Goal: Transaction & Acquisition: Purchase product/service

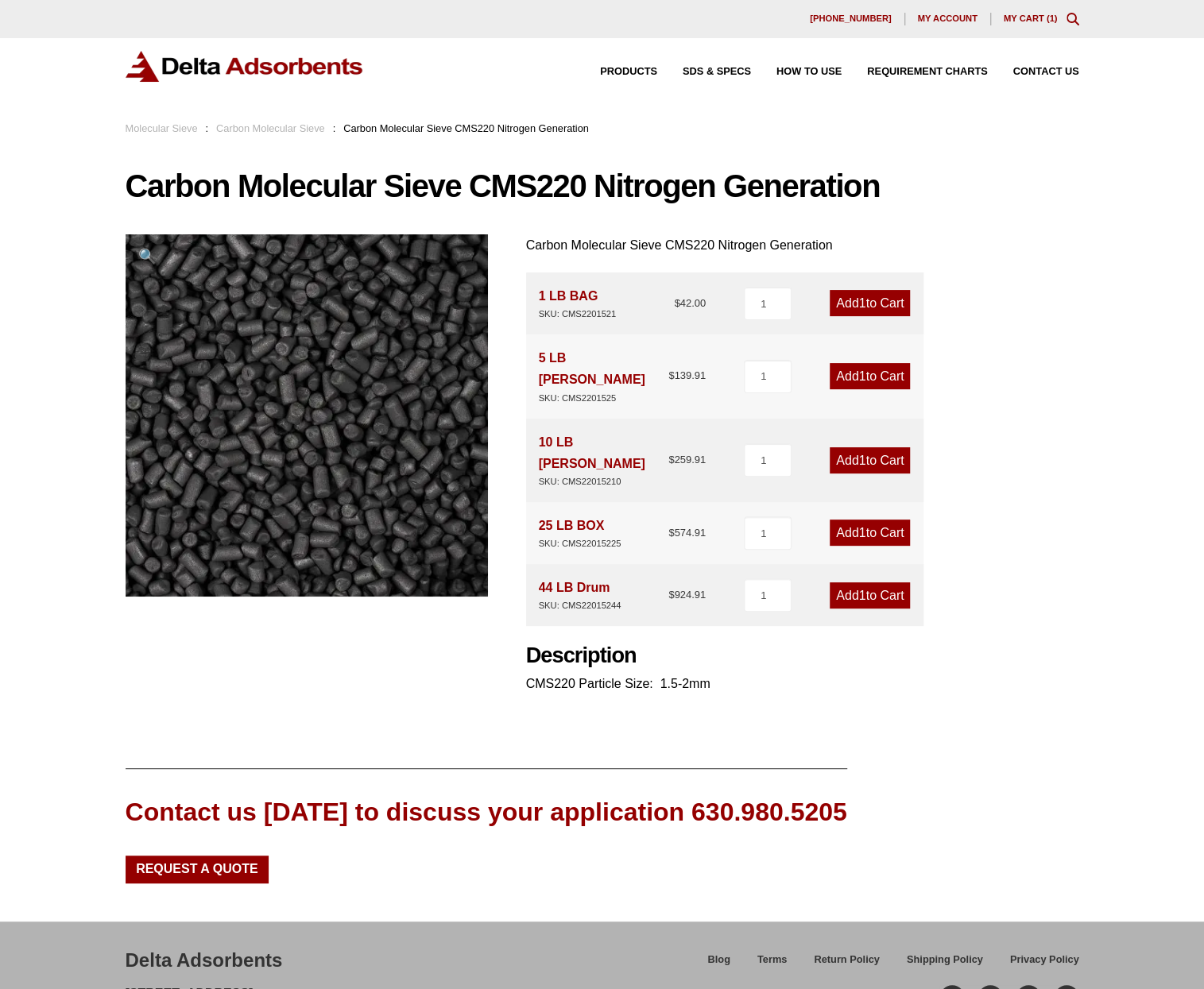
click at [637, 66] on div "Products SDS & SPECS How to Use Requirement Charts Contact Us" at bounding box center [826, 71] width 517 height 23
click at [632, 74] on span "Products" at bounding box center [628, 72] width 57 height 10
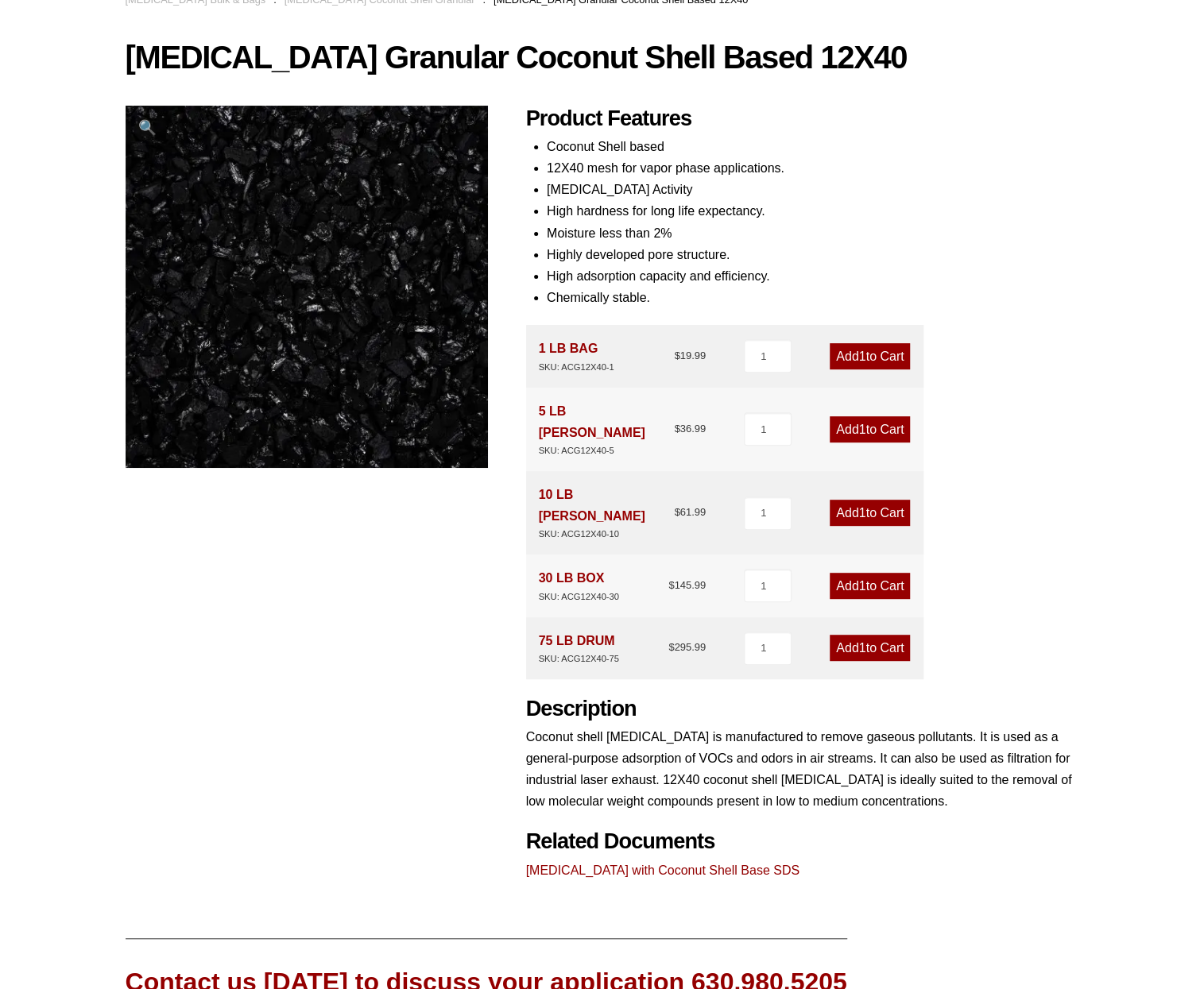
scroll to position [185, 0]
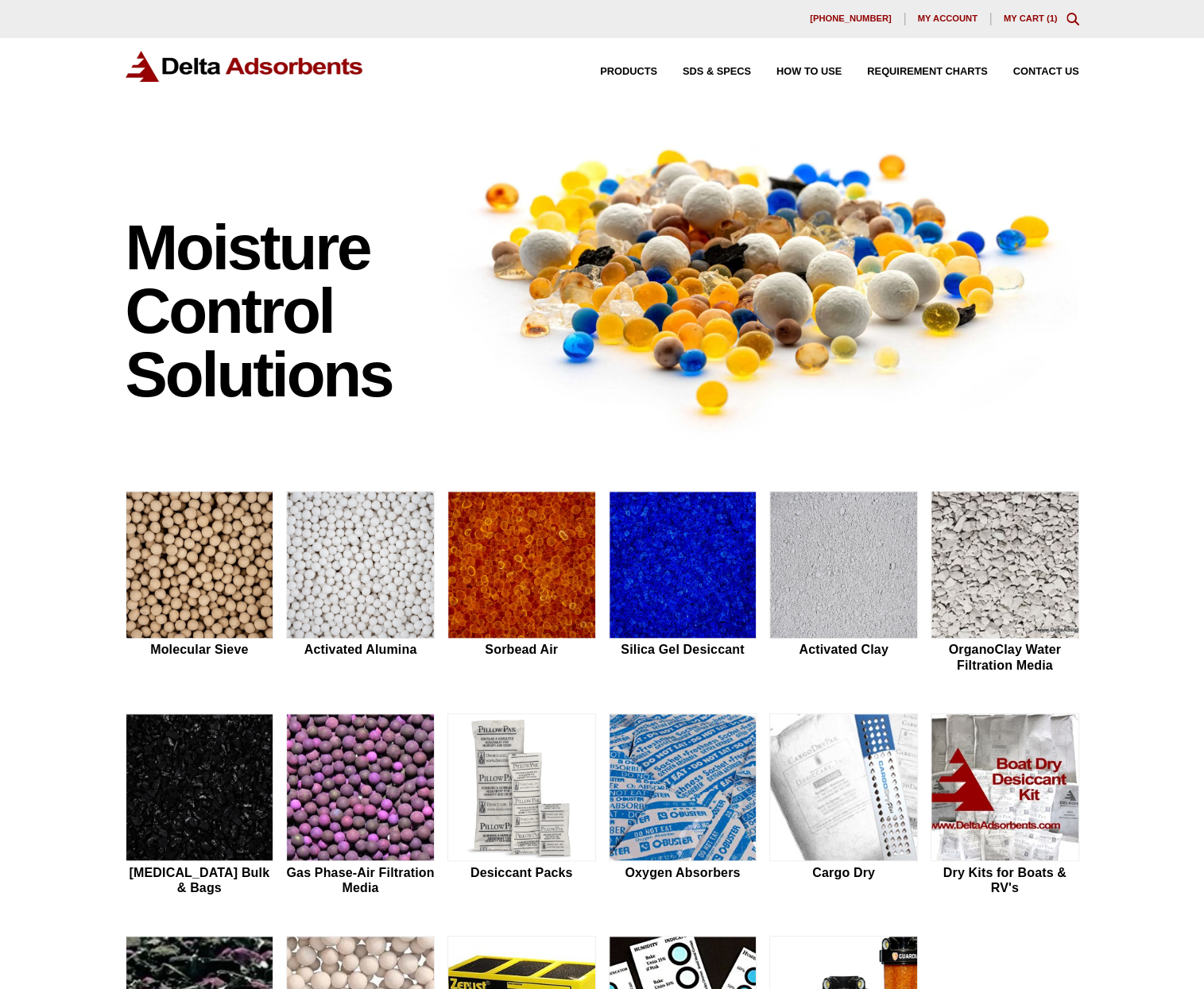
click at [1012, 17] on link "My Cart ( 1 )" at bounding box center [1030, 18] width 54 height 9
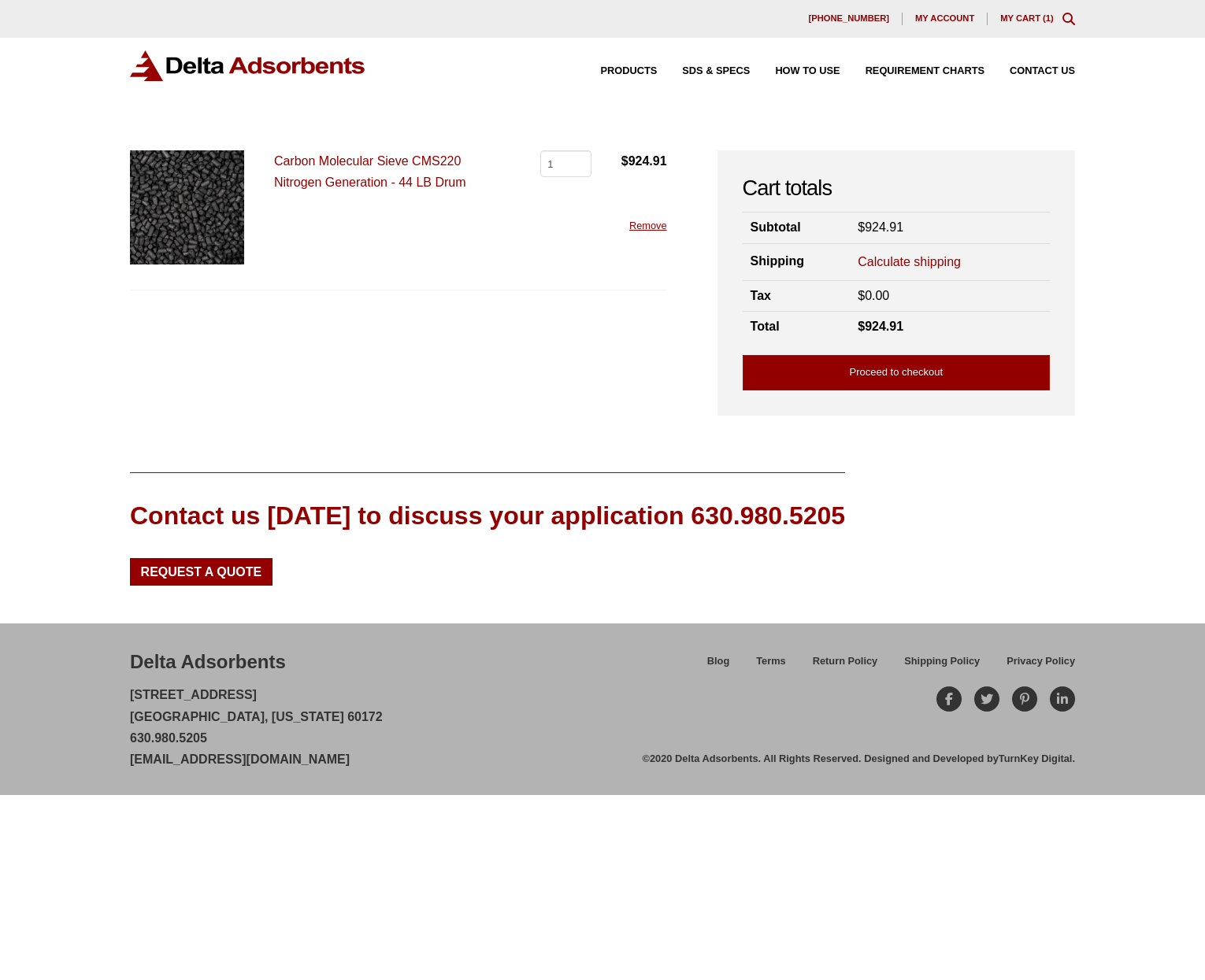
click at [880, 269] on link "Calculate shipping" at bounding box center [908, 262] width 103 height 17
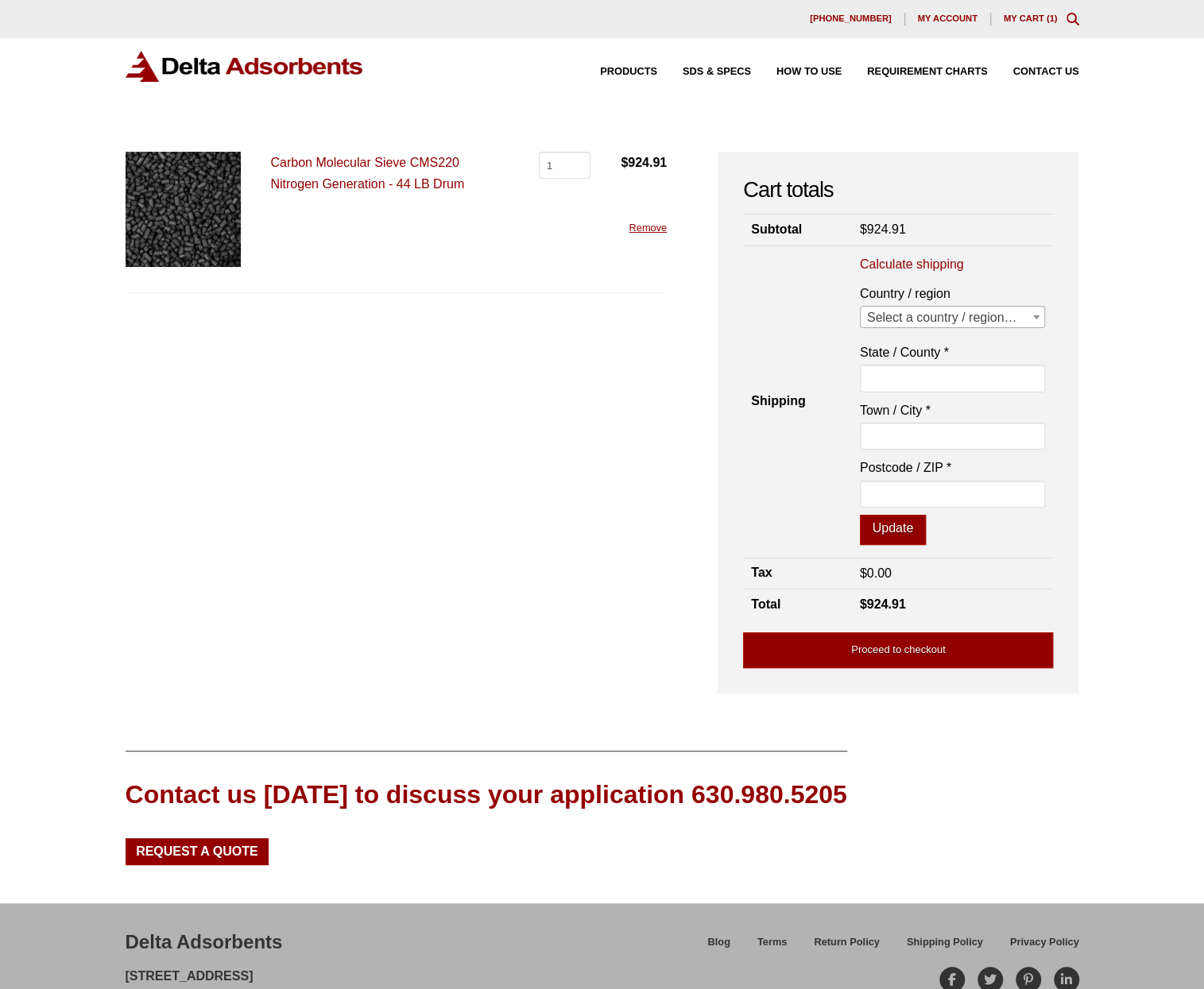
click at [902, 307] on span "Select a country / region…" at bounding box center [953, 318] width 184 height 22
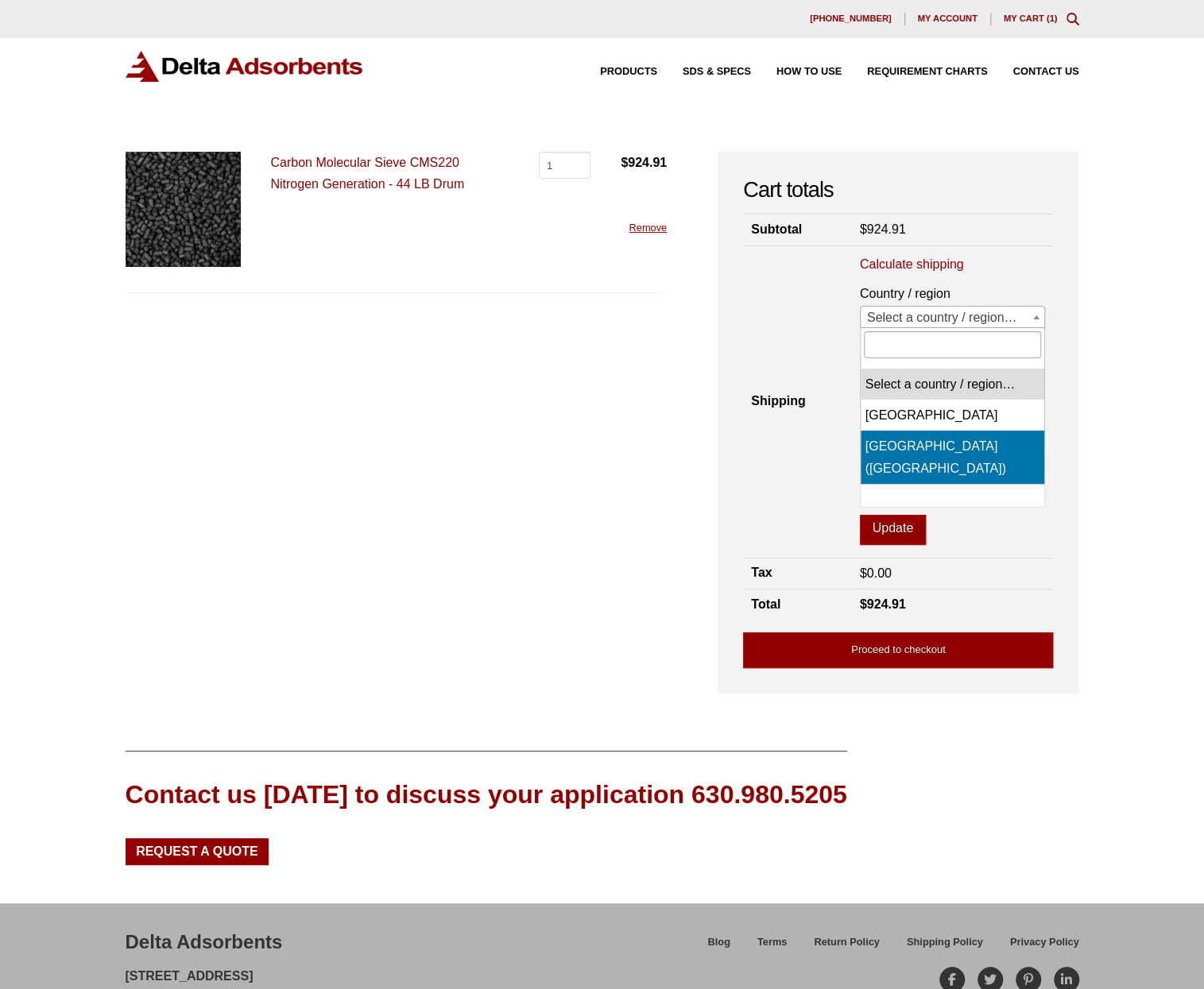
select select "US"
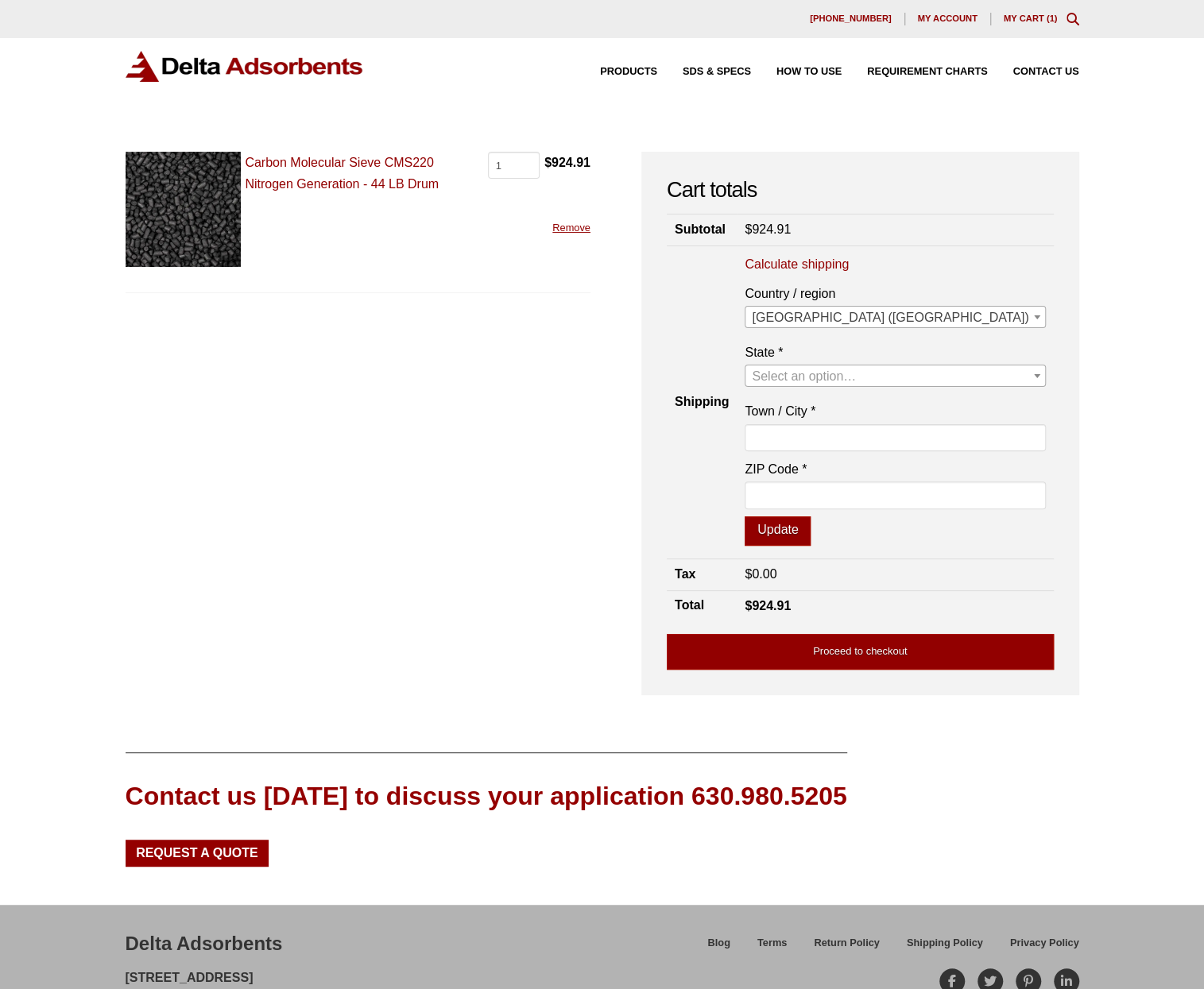
click at [855, 377] on span "Select an option…" at bounding box center [803, 376] width 104 height 14
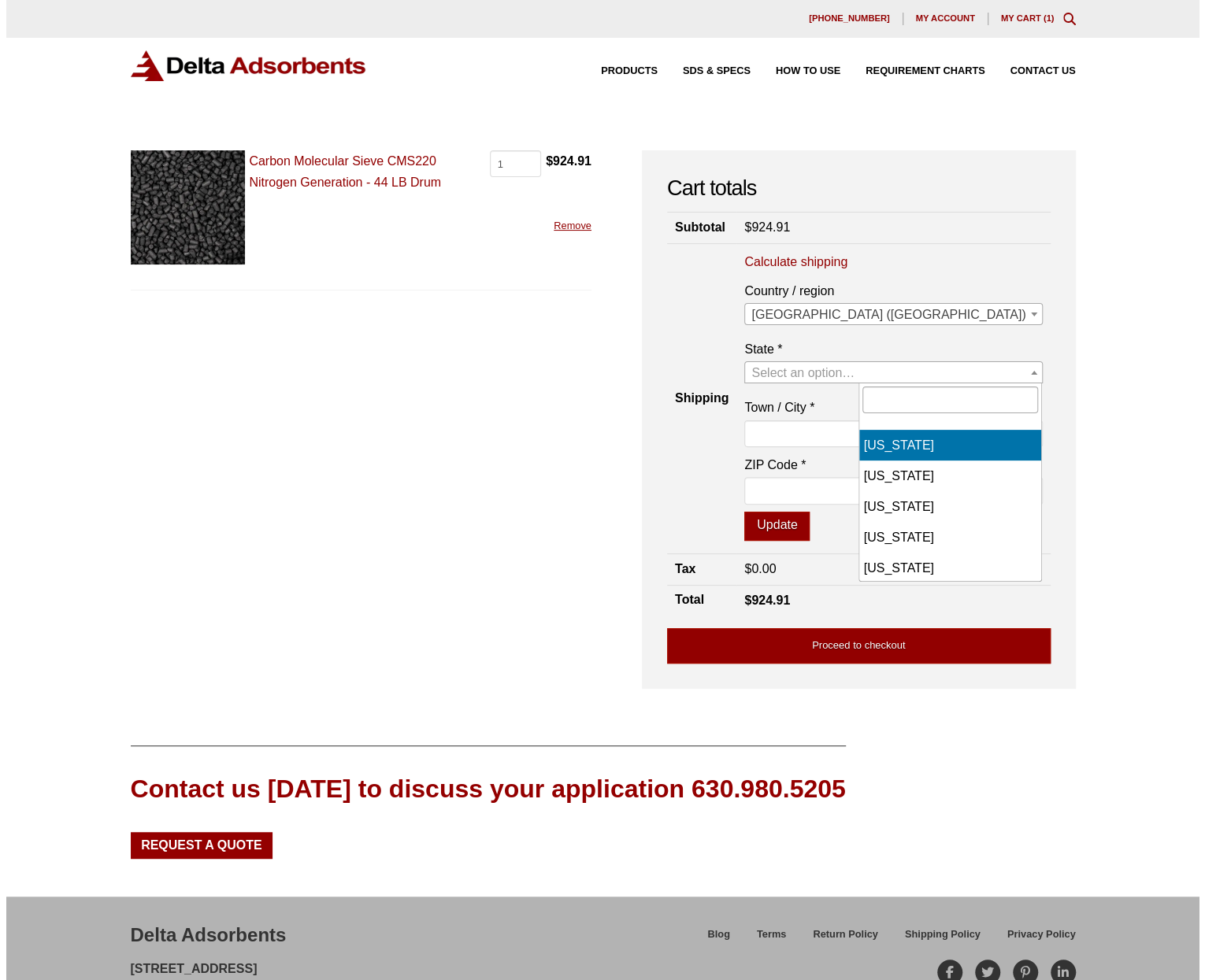
scroll to position [551, 0]
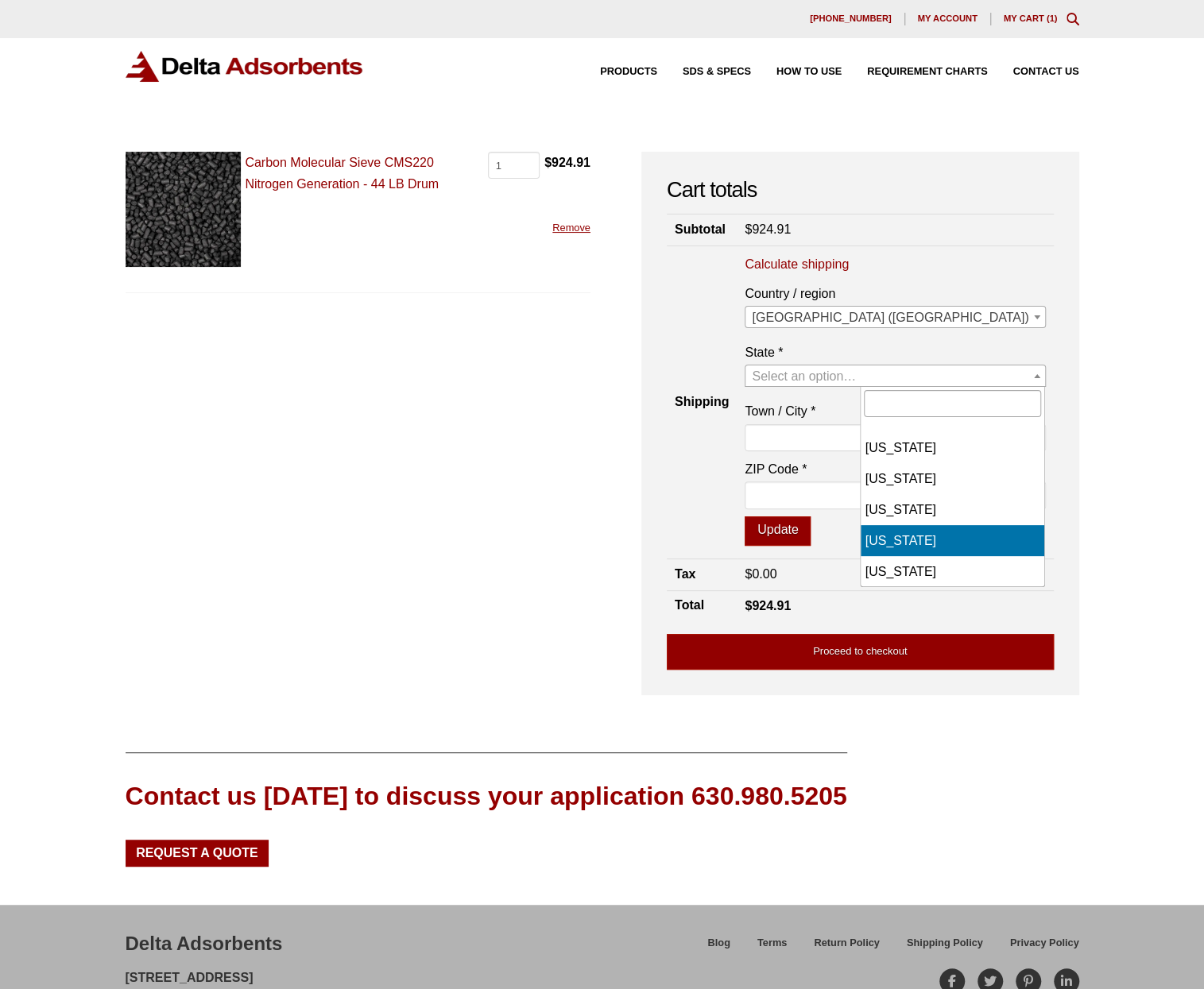
select select "MA"
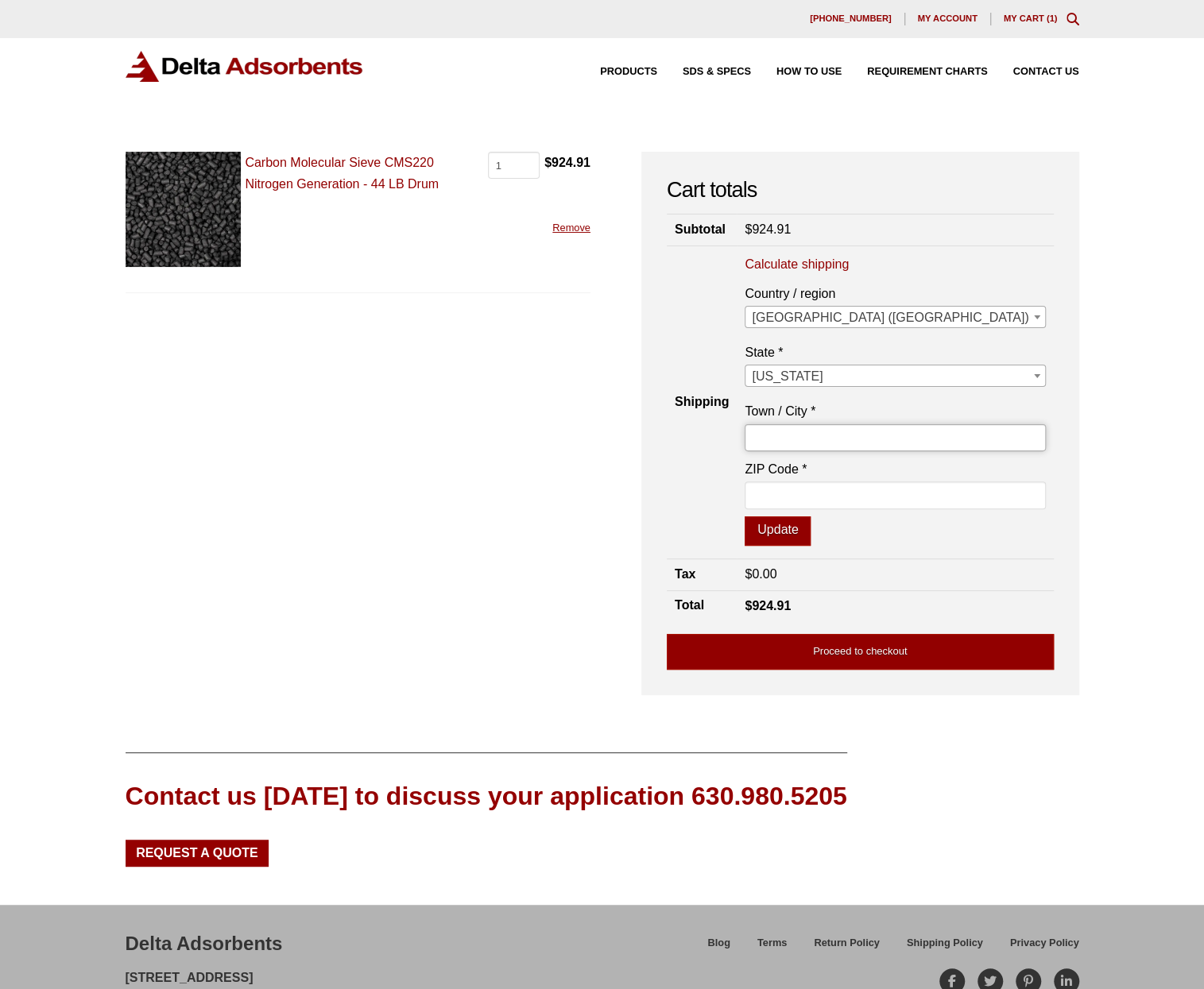
click at [894, 430] on input "Town / City *" at bounding box center [894, 437] width 300 height 27
type input "[GEOGRAPHIC_DATA]"
type input "01752"
click at [811, 527] on button "Update" at bounding box center [777, 531] width 66 height 30
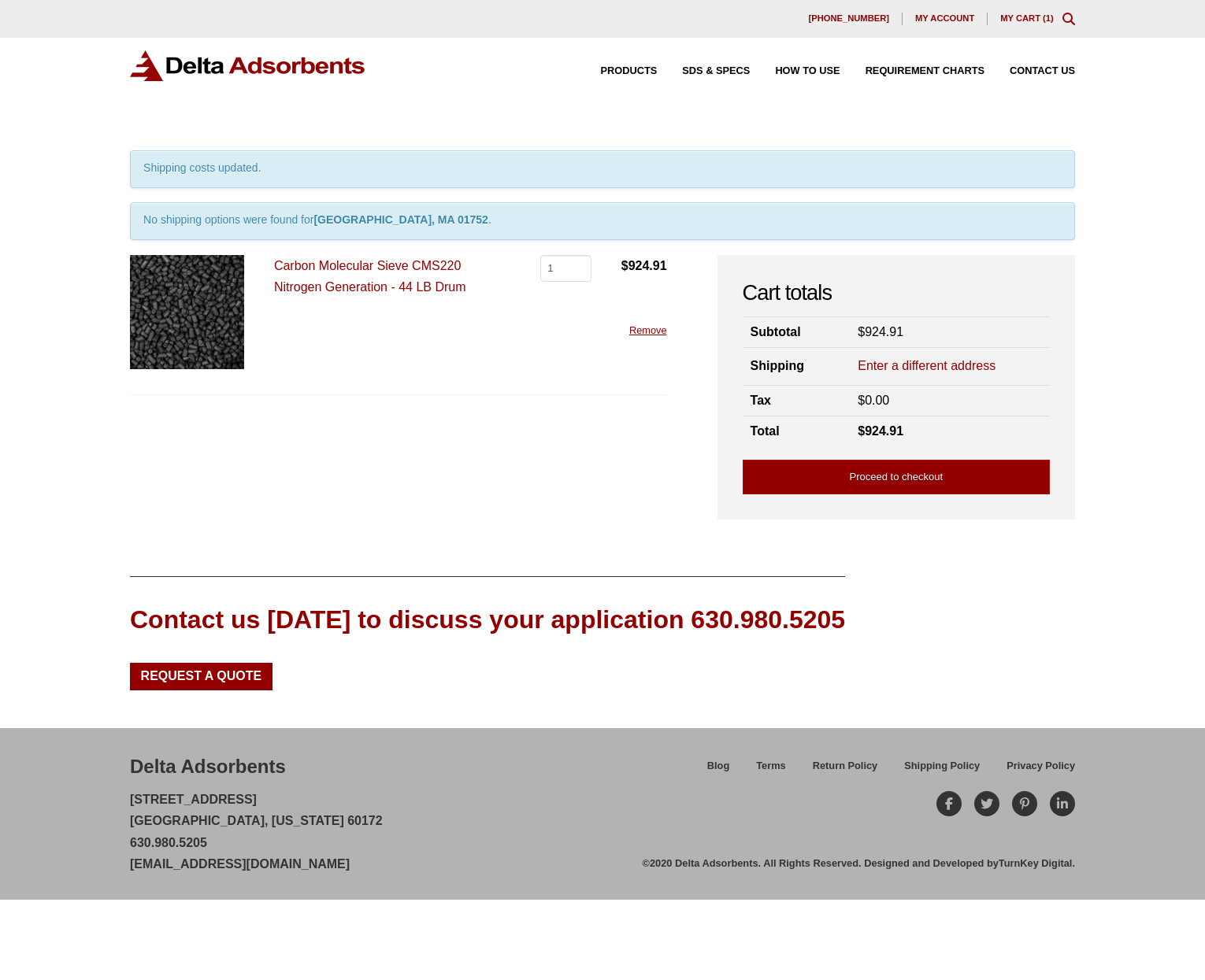
click at [930, 364] on link "Enter a different address" at bounding box center [926, 366] width 138 height 17
select select "MA"
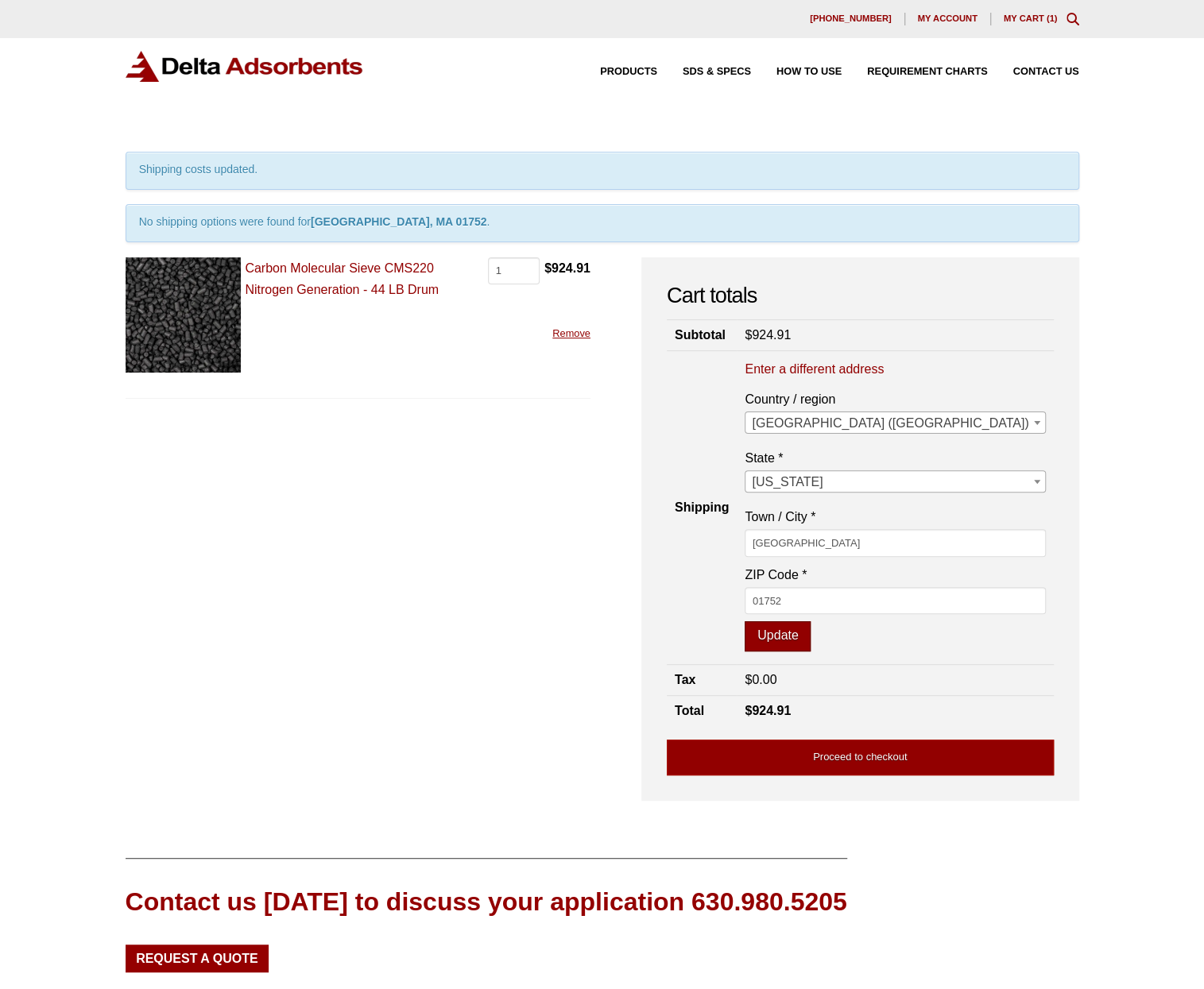
click at [811, 633] on button "Update" at bounding box center [777, 636] width 66 height 30
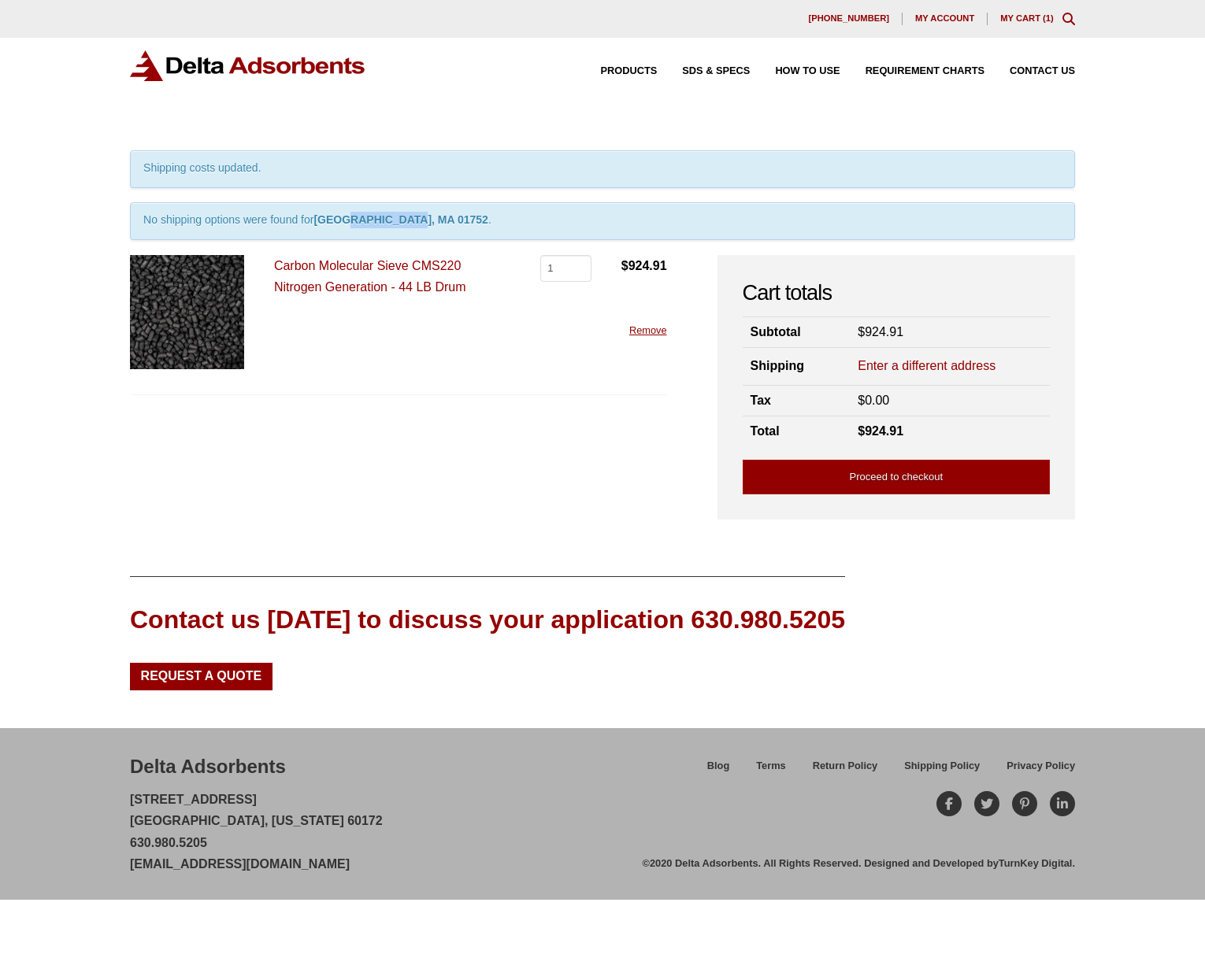
drag, startPoint x: 409, startPoint y: 216, endPoint x: 347, endPoint y: 213, distance: 62.1
click at [347, 213] on strong "Marlborough, MA 01752" at bounding box center [400, 219] width 174 height 13
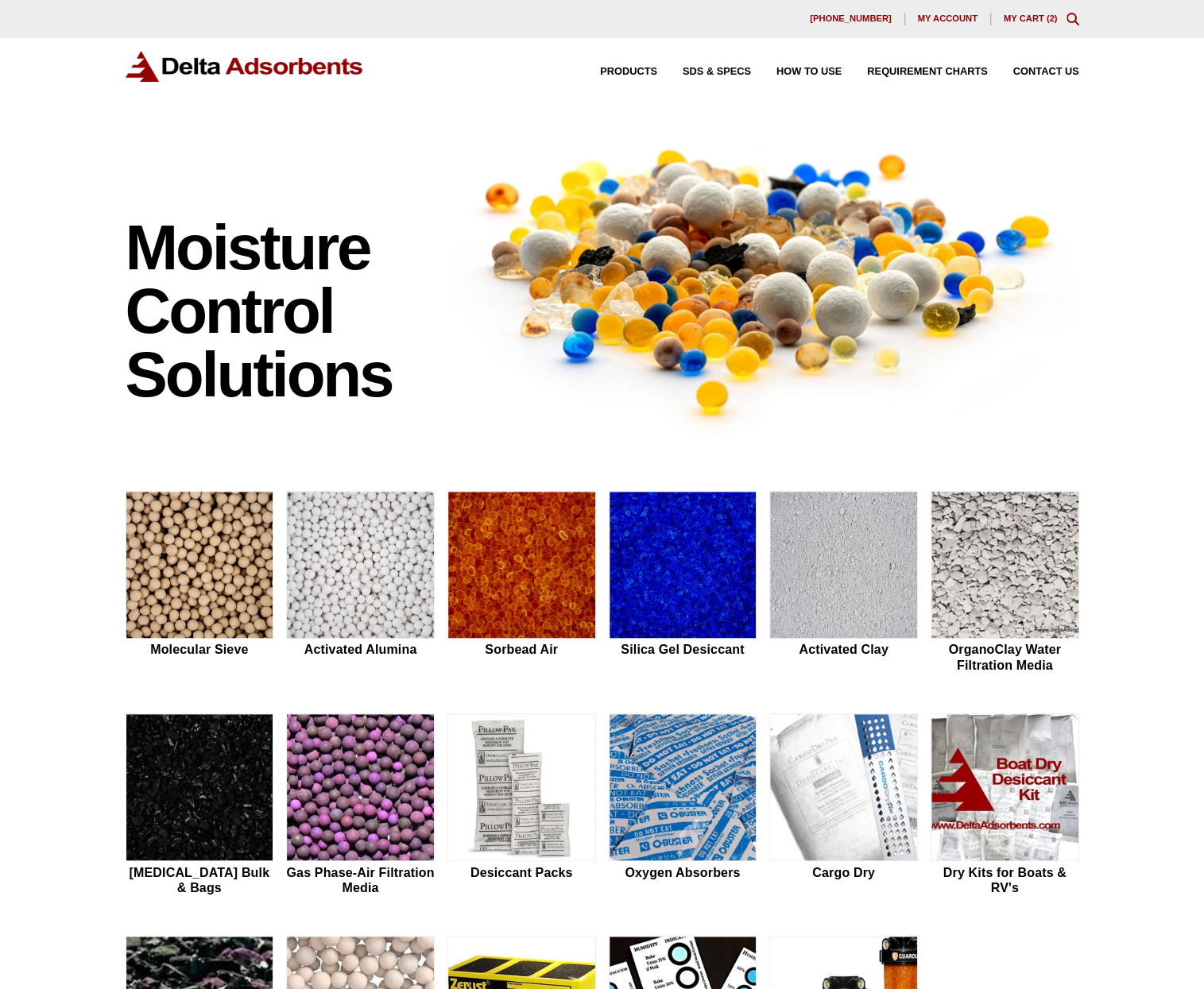
click at [1034, 11] on div "630-980-5205 My account My Cart ( 2 )" at bounding box center [602, 19] width 1204 height 38
click at [1026, 18] on link "My Cart ( 2 )" at bounding box center [1030, 18] width 54 height 9
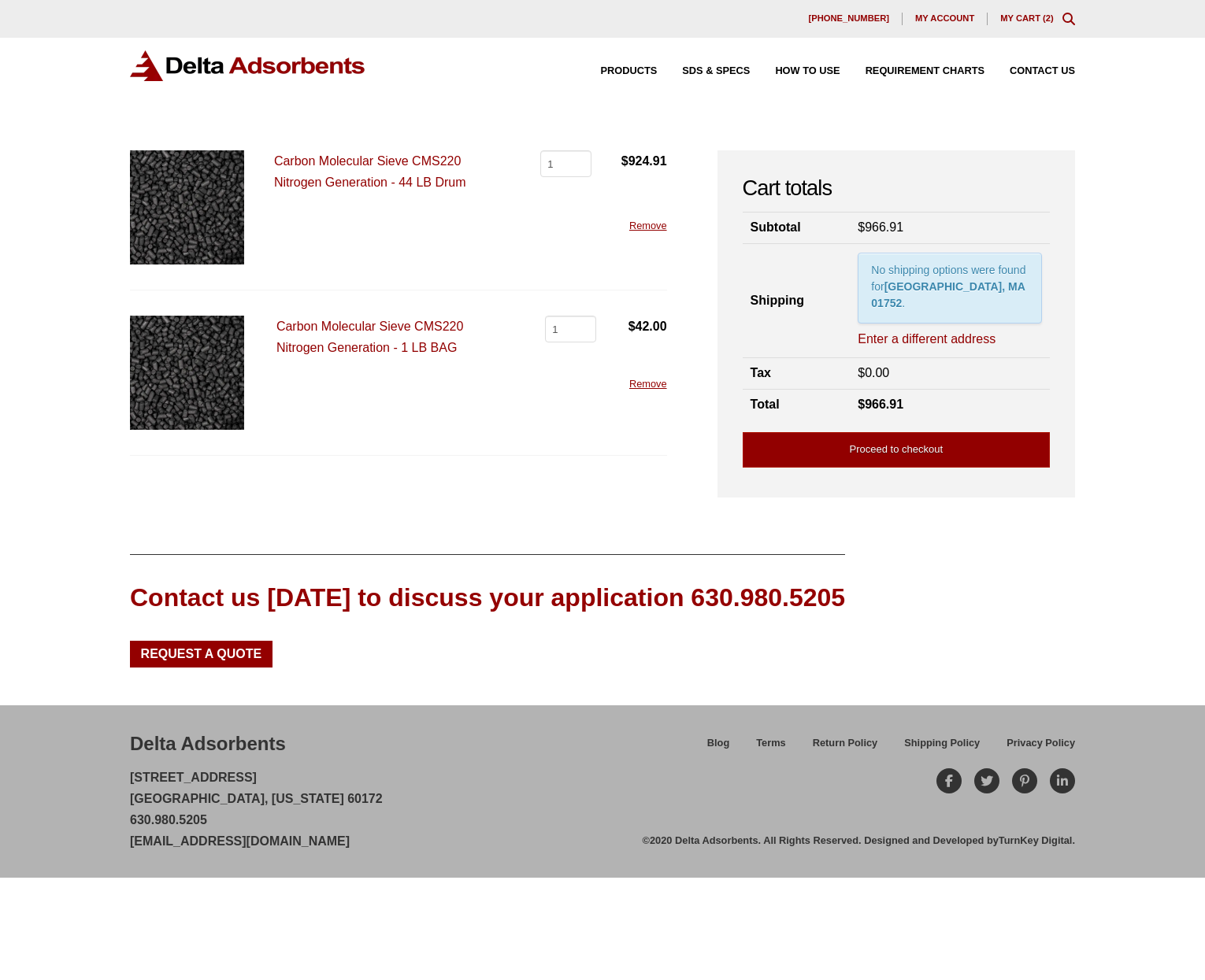
click at [635, 225] on link "Remove" at bounding box center [648, 226] width 38 height 12
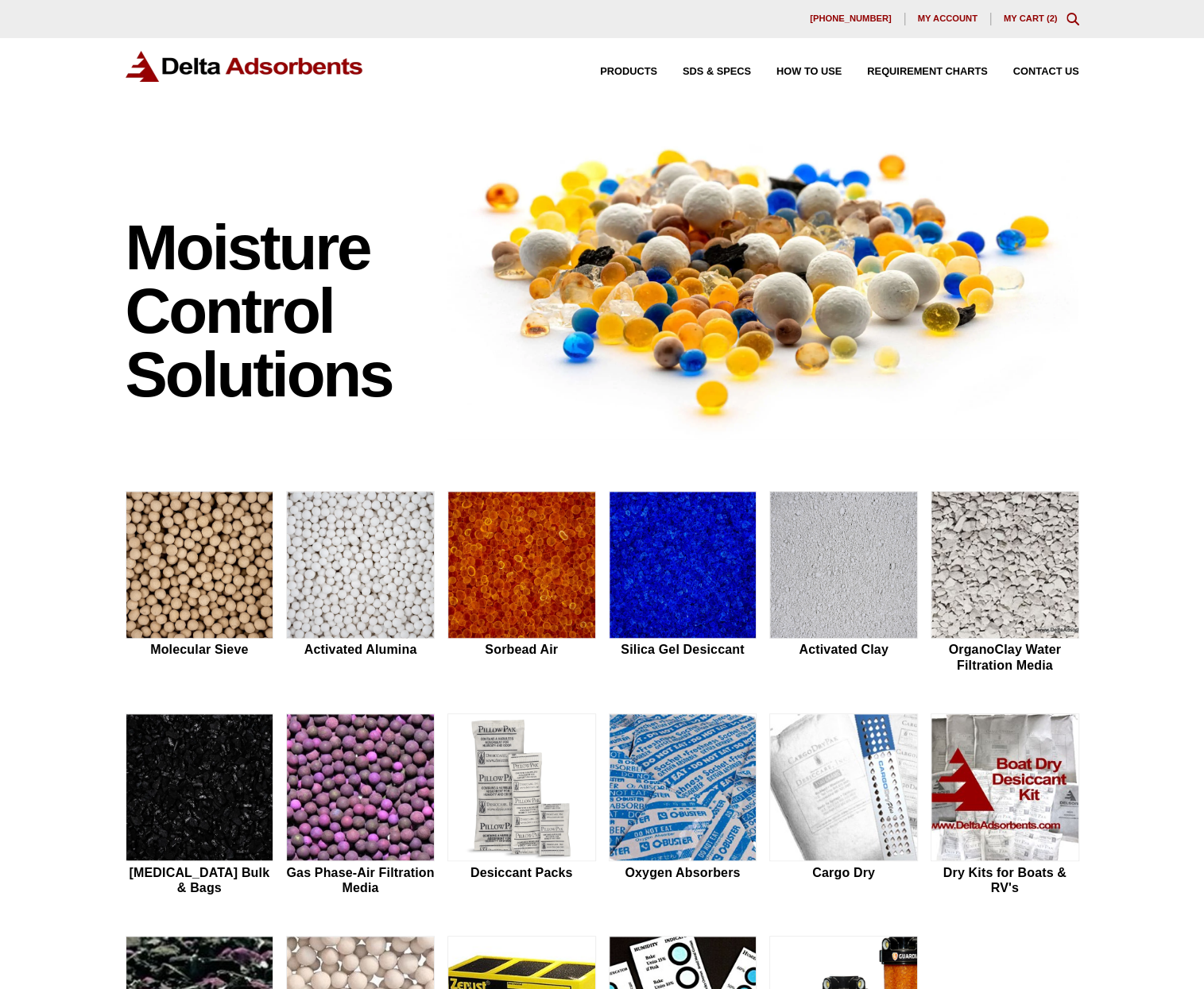
click at [1039, 13] on div "630-980-5205 My account My Cart ( 2 )" at bounding box center [602, 19] width 954 height 13
click at [1038, 15] on link "My Cart ( 2 )" at bounding box center [1030, 18] width 54 height 9
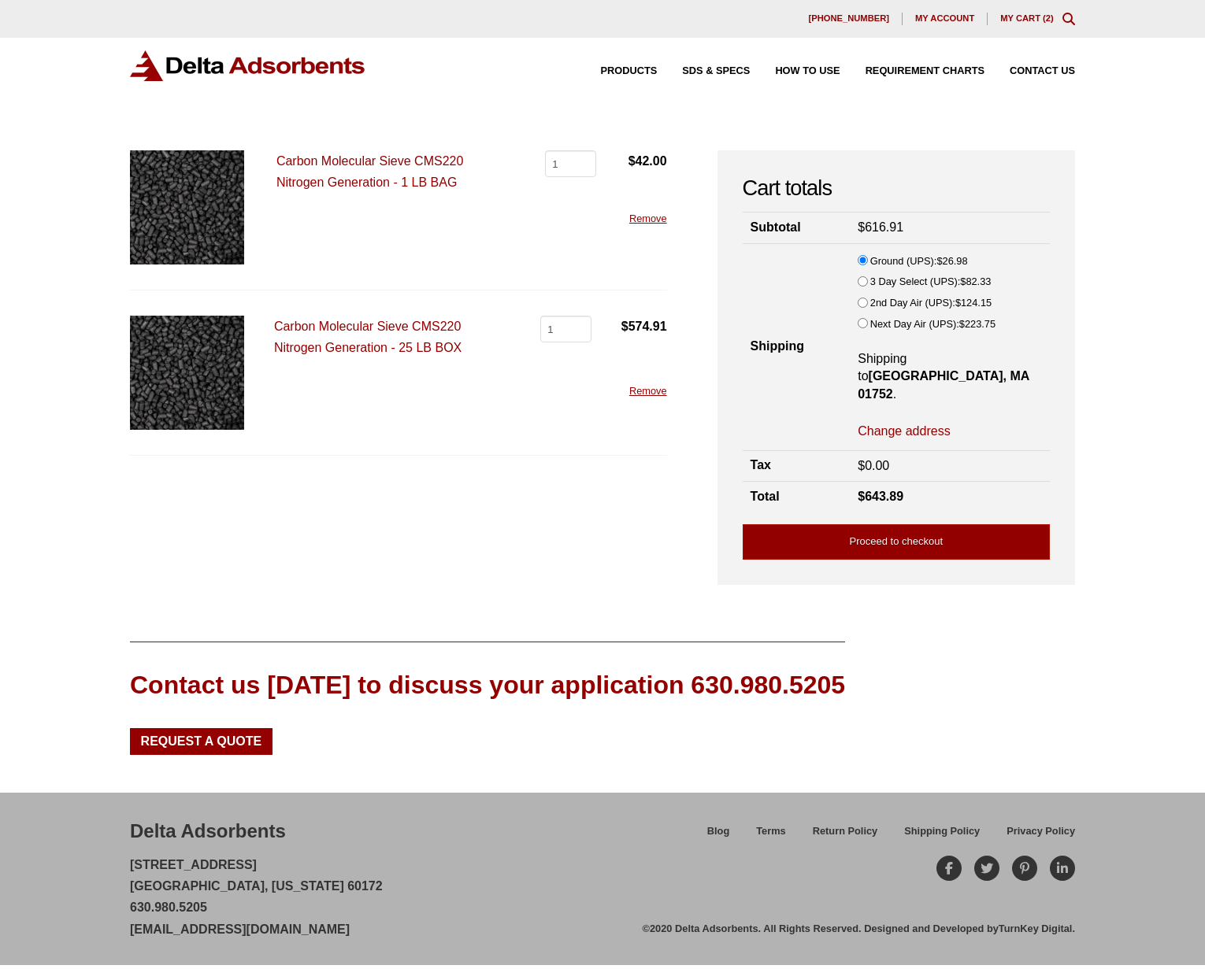
click at [657, 217] on link "Remove" at bounding box center [648, 218] width 38 height 12
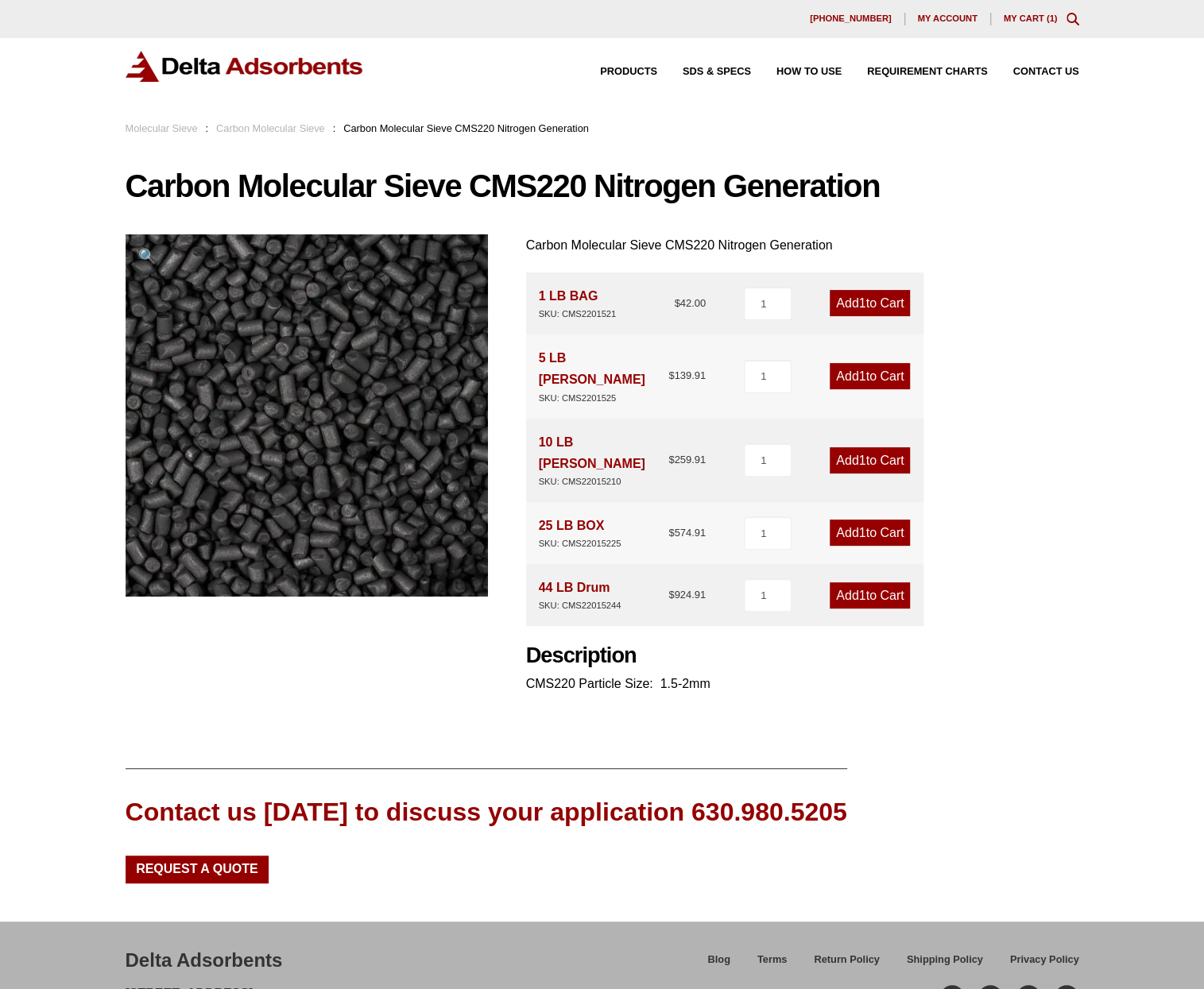
click at [267, 128] on link "Carbon Molecular Sieve" at bounding box center [270, 128] width 108 height 12
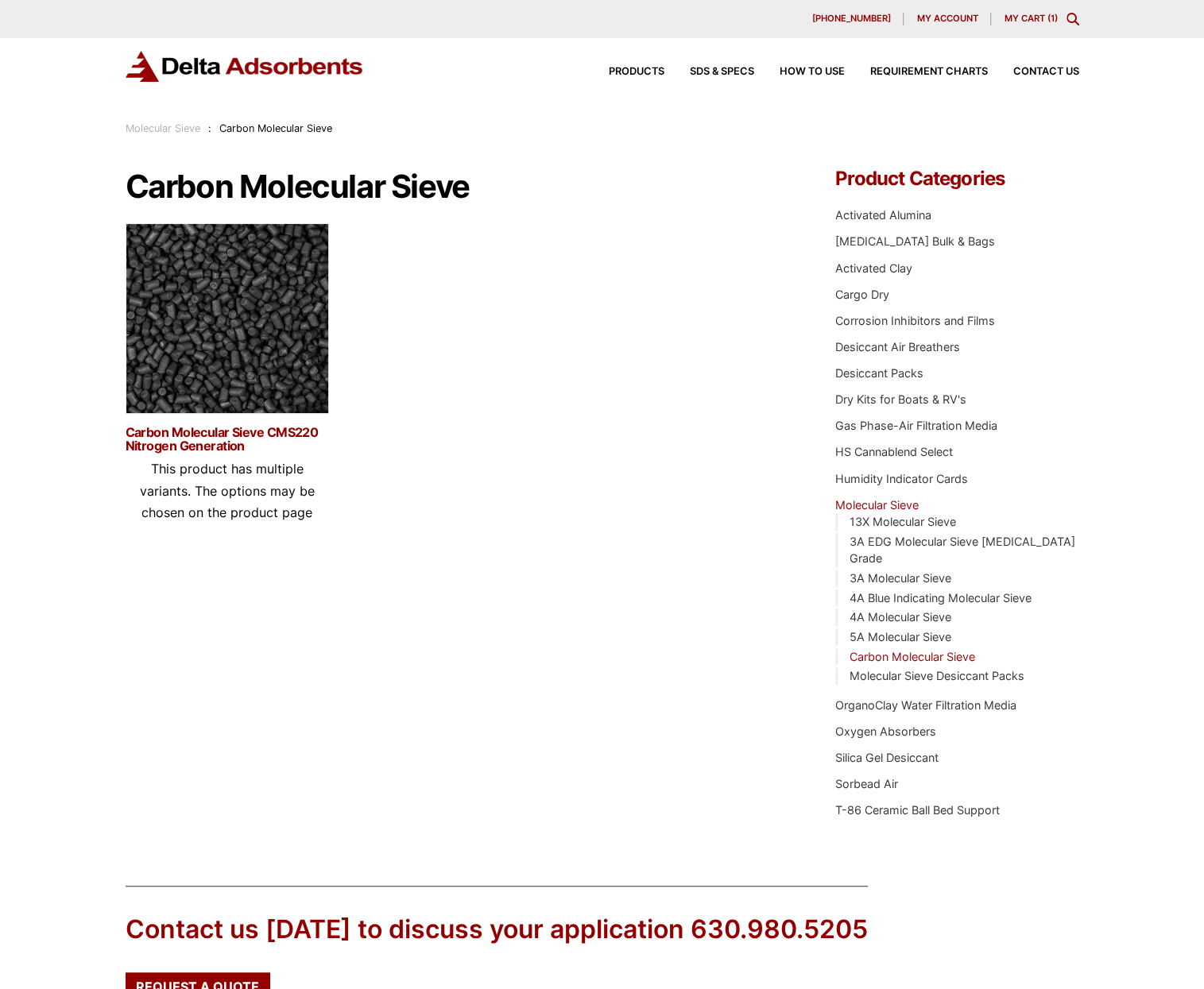
click at [188, 429] on link "Carbon Molecular Sieve CMS220 Nitrogen Generation" at bounding box center [227, 439] width 203 height 27
